Goal: Information Seeking & Learning: Learn about a topic

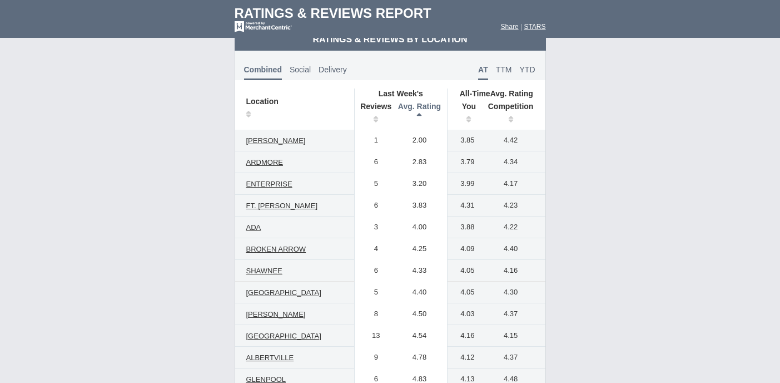
scroll to position [575, 0]
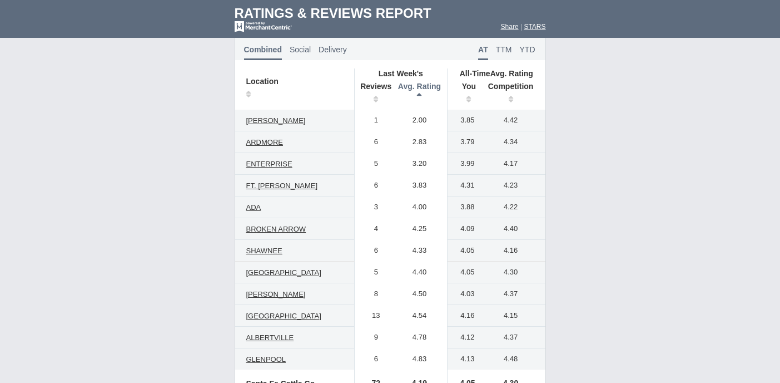
click at [418, 88] on th "Avg. Rating" at bounding box center [420, 93] width 56 height 31
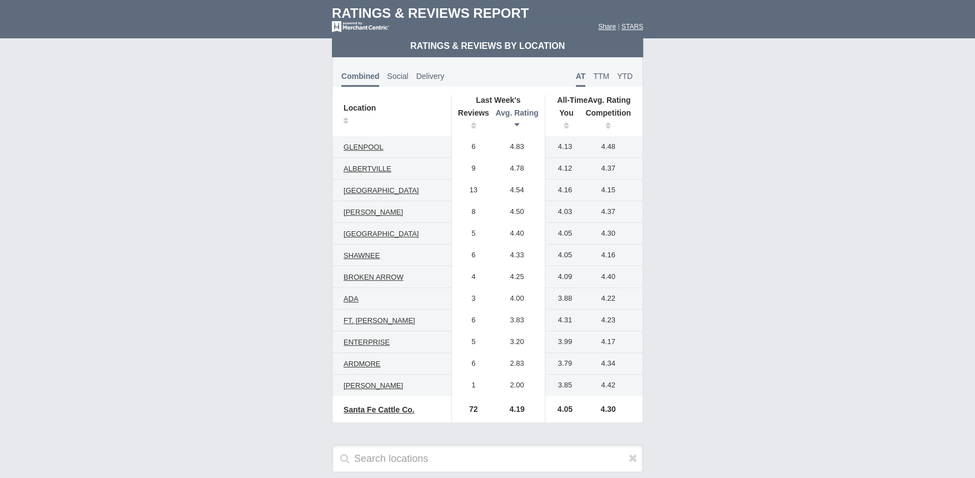
scroll to position [537, 0]
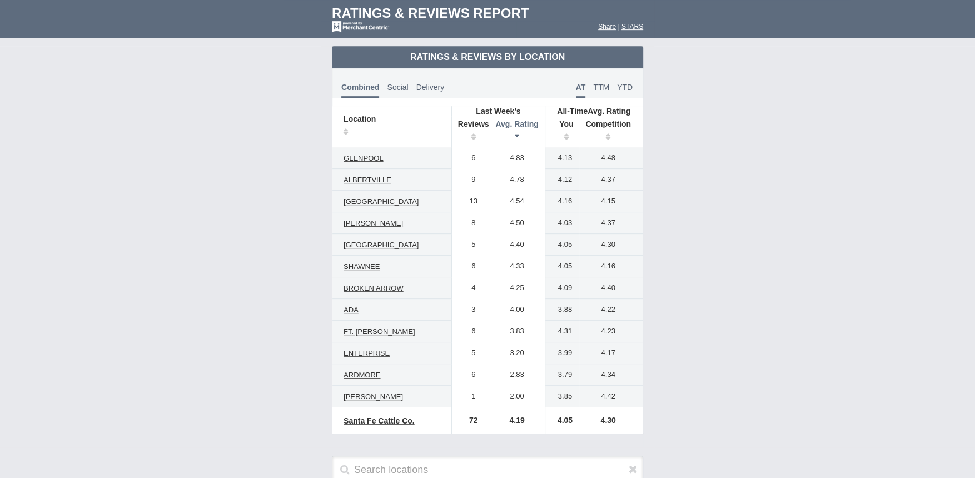
click at [441, 10] on td "Ratings & Reviews Report" at bounding box center [488, 10] width 334 height 21
click at [471, 55] on td "Ratings & Reviews by Location" at bounding box center [487, 57] width 311 height 22
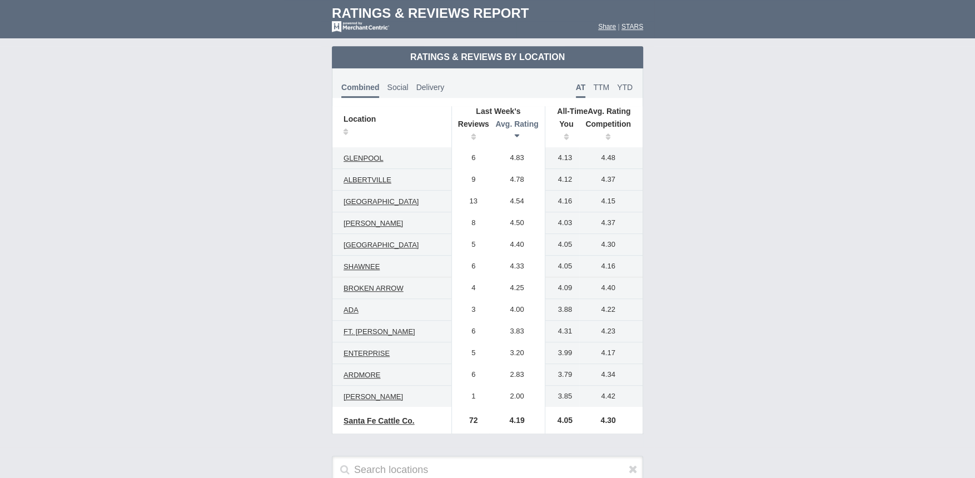
click at [471, 55] on td "Ratings & Reviews by Location" at bounding box center [487, 57] width 311 height 22
copy tbody "Ratings & Reviews by Location"
